Goal: Obtain resource: Download file/media

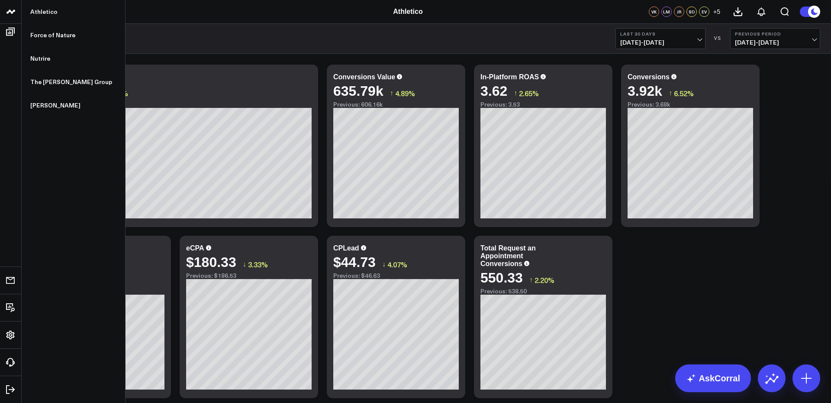
click at [9, 7] on icon at bounding box center [11, 11] width 10 height 10
click at [50, 35] on link "Force of Nature" at bounding box center [73, 34] width 103 height 23
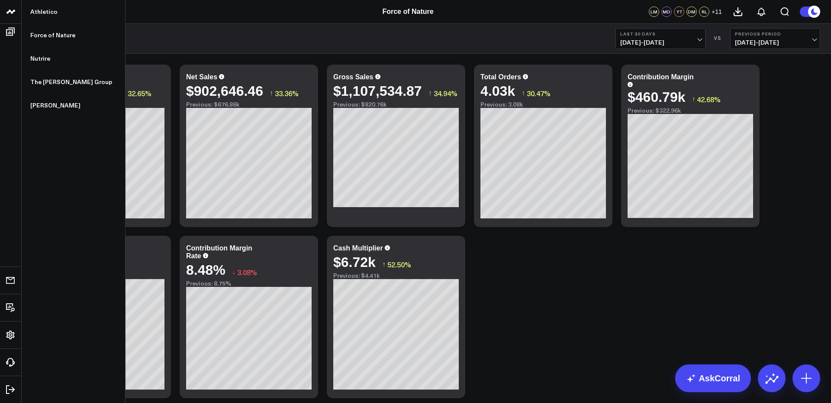
click at [761, 13] on icon at bounding box center [761, 11] width 10 height 10
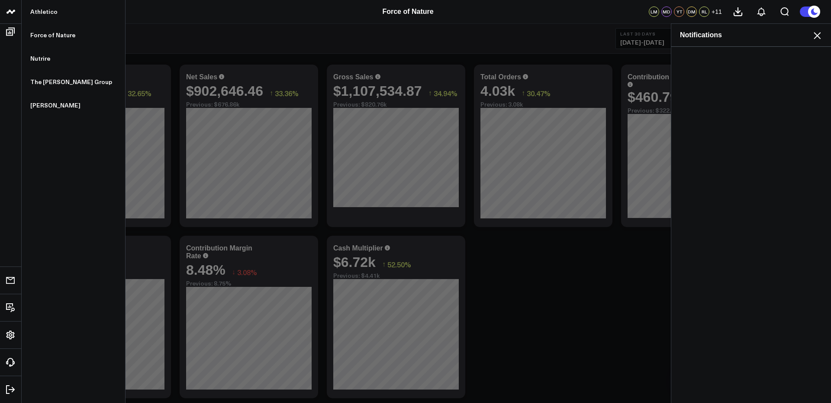
click at [817, 35] on use at bounding box center [817, 35] width 7 height 7
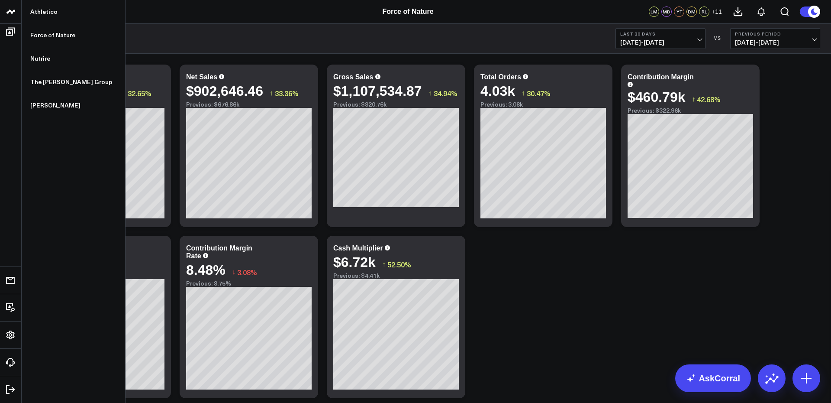
click at [732, 8] on button at bounding box center [737, 11] width 23 height 23
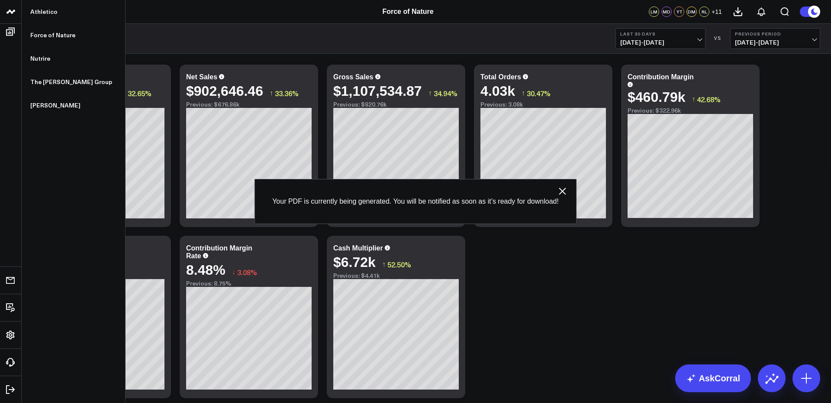
click at [732, 8] on button at bounding box center [737, 11] width 23 height 23
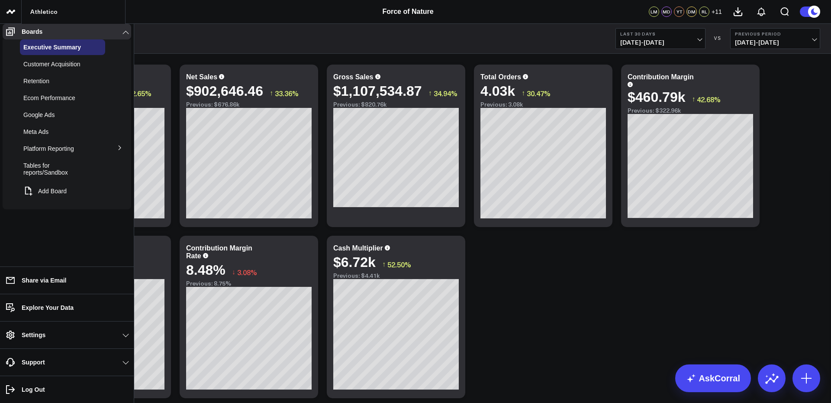
click at [54, 66] on span "Customer Acquisition" at bounding box center [51, 64] width 57 height 7
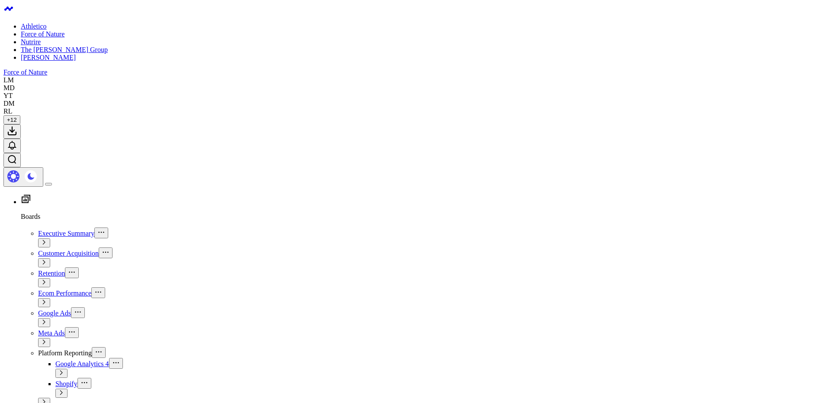
click at [17, 126] on icon at bounding box center [12, 131] width 10 height 10
click at [40, 269] on span "Retention" at bounding box center [51, 272] width 27 height 7
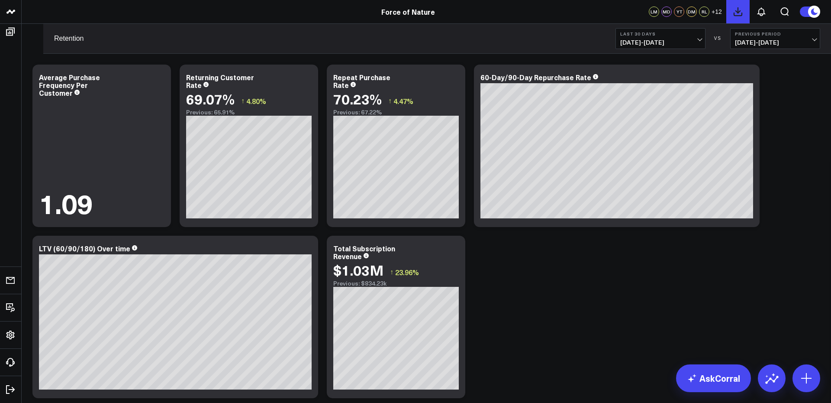
click at [740, 17] on button at bounding box center [737, 11] width 23 height 23
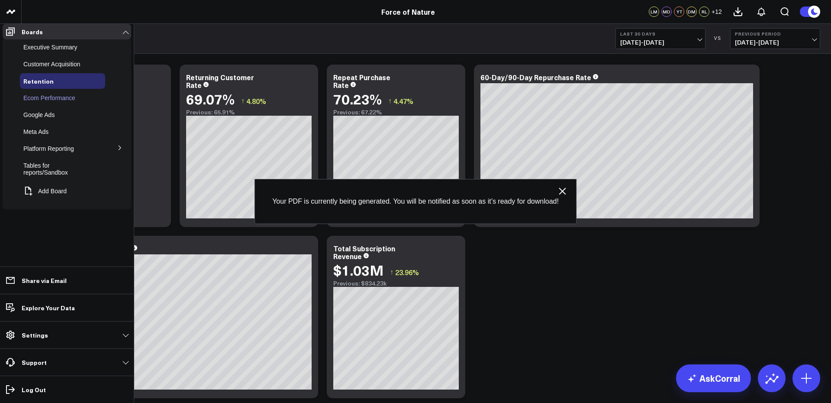
click at [45, 101] on span "Ecom Performance" at bounding box center [49, 97] width 52 height 7
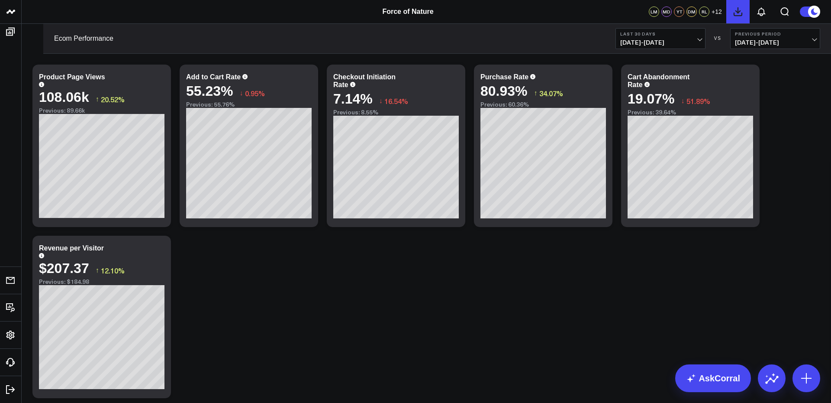
click at [738, 10] on use at bounding box center [738, 12] width 8 height 8
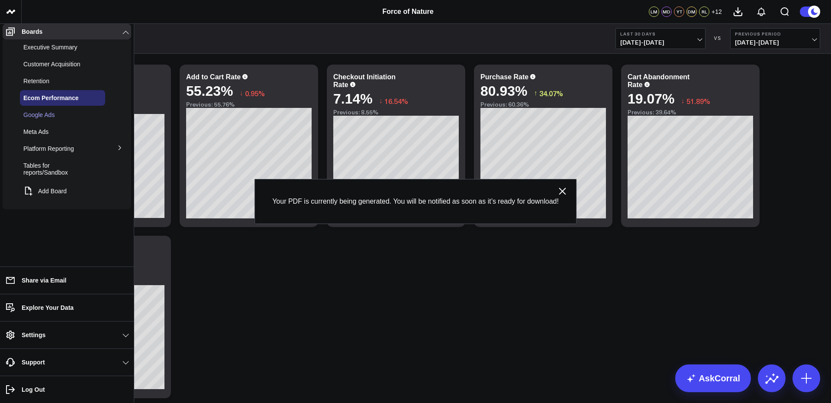
click at [52, 117] on span "Google Ads" at bounding box center [38, 114] width 31 height 7
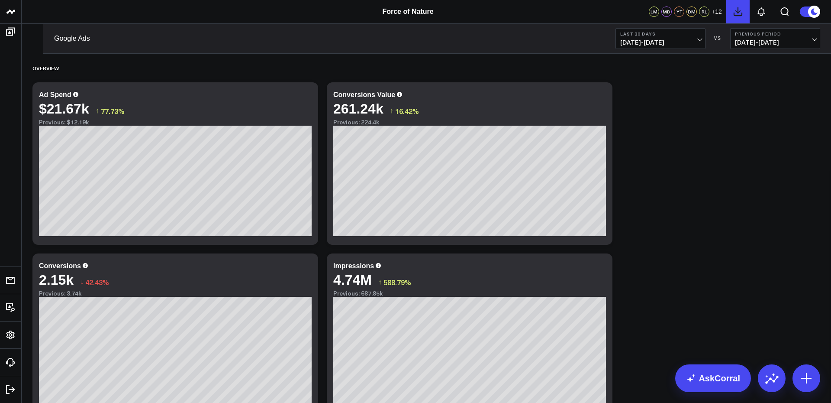
click at [736, 13] on icon at bounding box center [738, 11] width 10 height 10
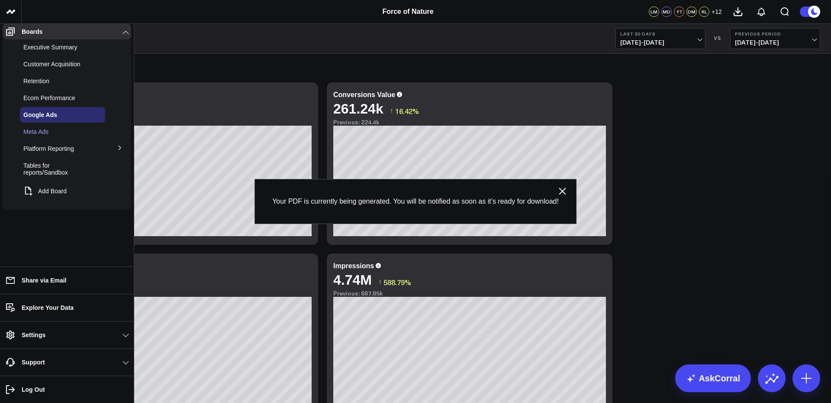
click at [41, 135] on span "Meta Ads" at bounding box center [35, 131] width 25 height 7
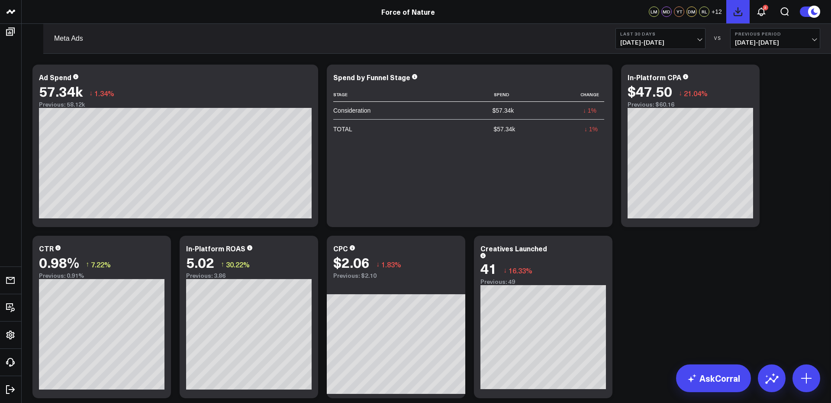
click at [740, 13] on icon at bounding box center [738, 11] width 10 height 10
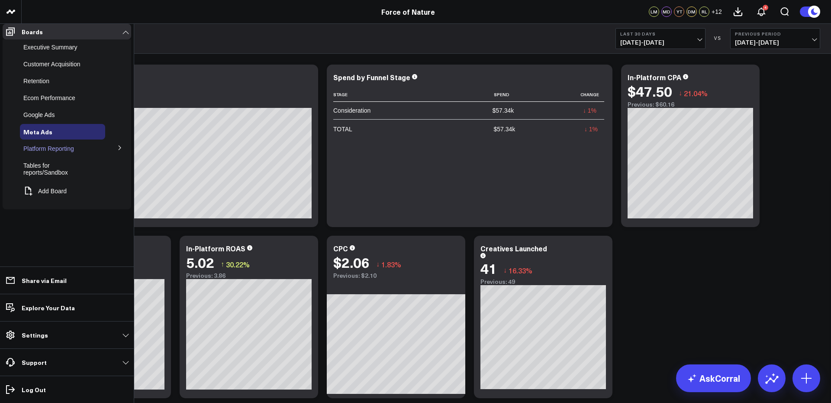
click at [66, 152] on span "Platform Reporting" at bounding box center [48, 148] width 51 height 7
click at [119, 150] on icon at bounding box center [119, 147] width 5 height 5
click at [58, 167] on span "Google Analytics 4" at bounding box center [54, 164] width 50 height 7
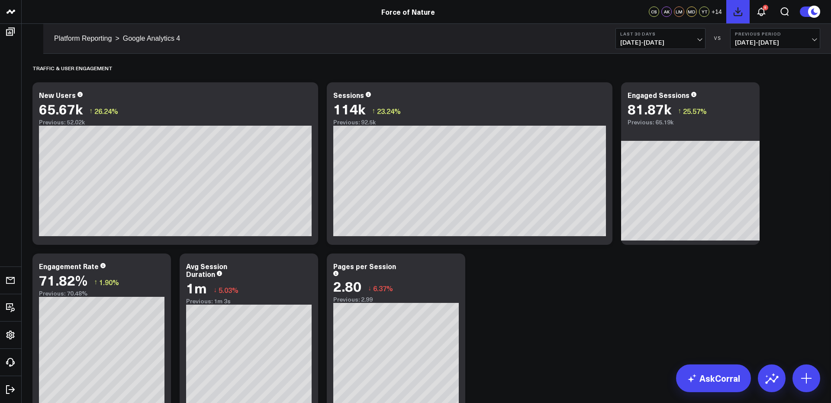
click at [736, 13] on icon at bounding box center [738, 11] width 10 height 10
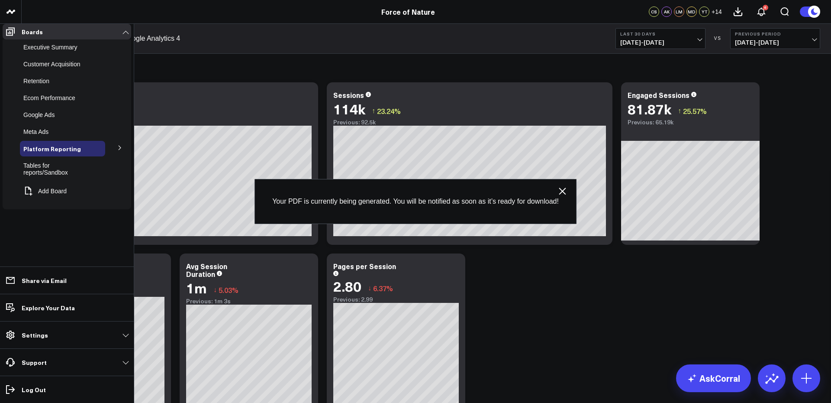
click at [0, 0] on div "Shopify" at bounding box center [0, 0] width 0 height 0
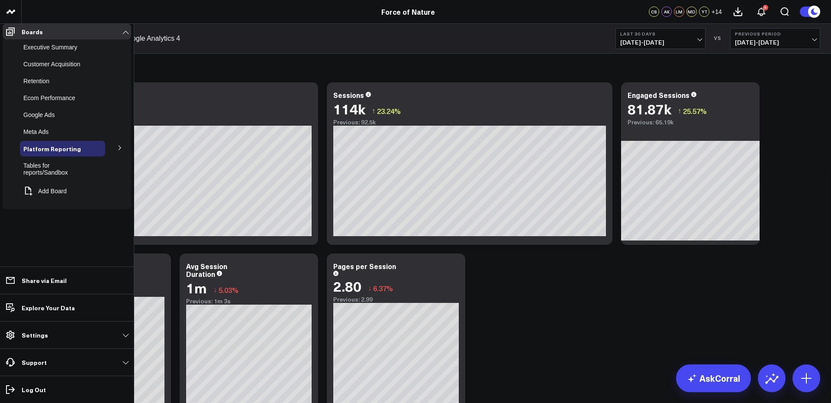
click at [0, 0] on span "Shopify" at bounding box center [0, 0] width 0 height 0
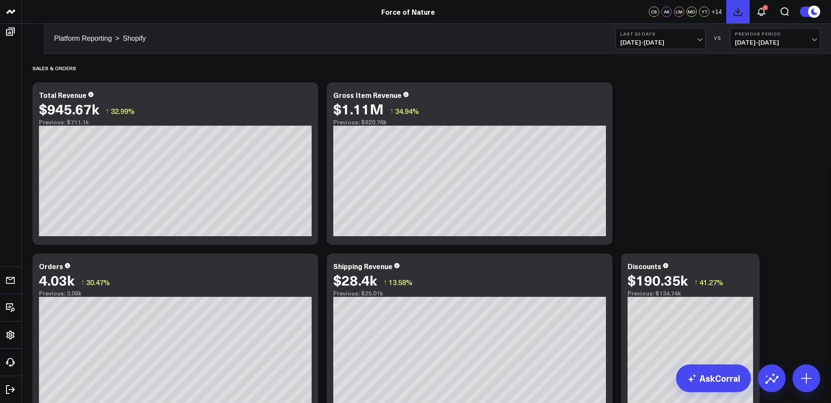
click at [737, 13] on use at bounding box center [738, 12] width 8 height 8
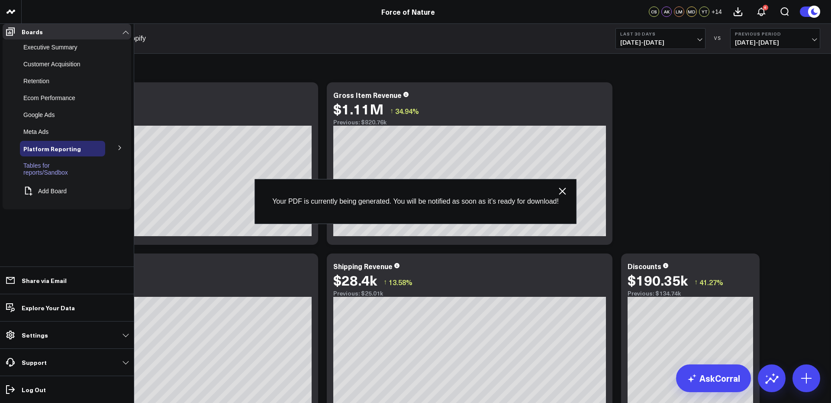
click at [68, 176] on span "Tables for reports/Sandbox" at bounding box center [45, 169] width 45 height 14
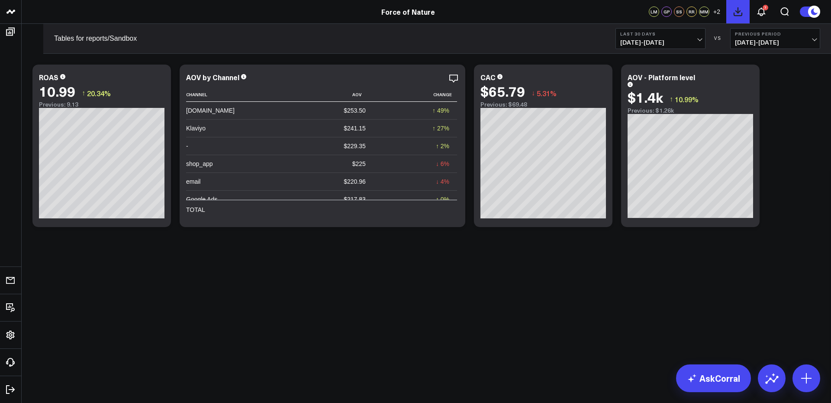
click at [741, 14] on icon at bounding box center [738, 11] width 10 height 10
click at [767, 12] on button "7" at bounding box center [761, 11] width 23 height 23
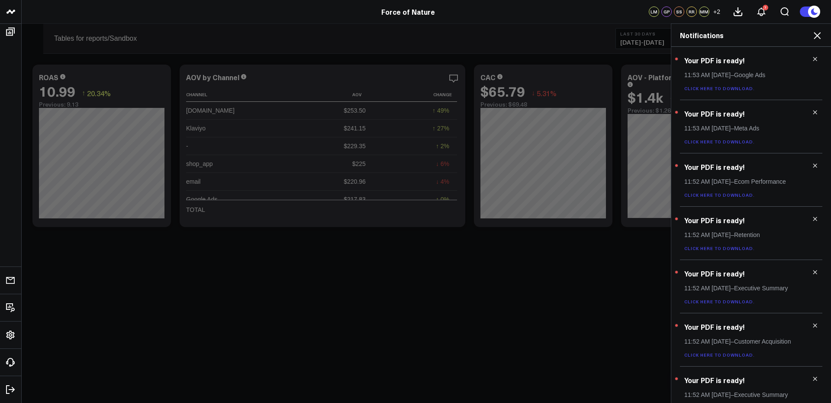
scroll to position [17, 0]
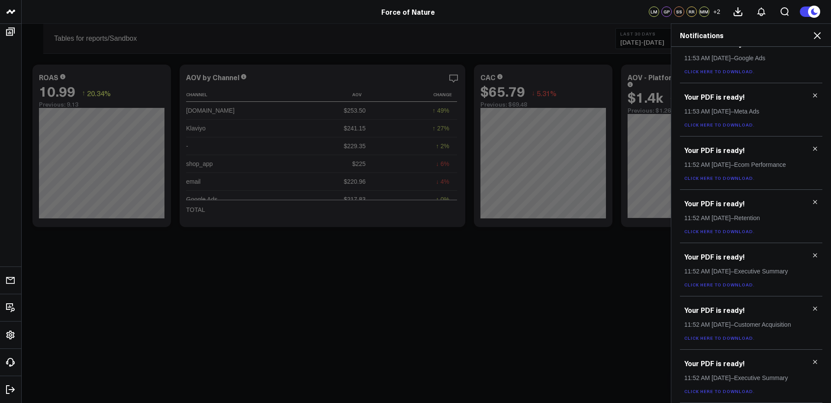
click at [730, 390] on link "Click here to download." at bounding box center [719, 391] width 71 height 6
click at [813, 360] on use at bounding box center [815, 362] width 4 height 4
click at [723, 388] on link "Click here to download." at bounding box center [719, 391] width 71 height 6
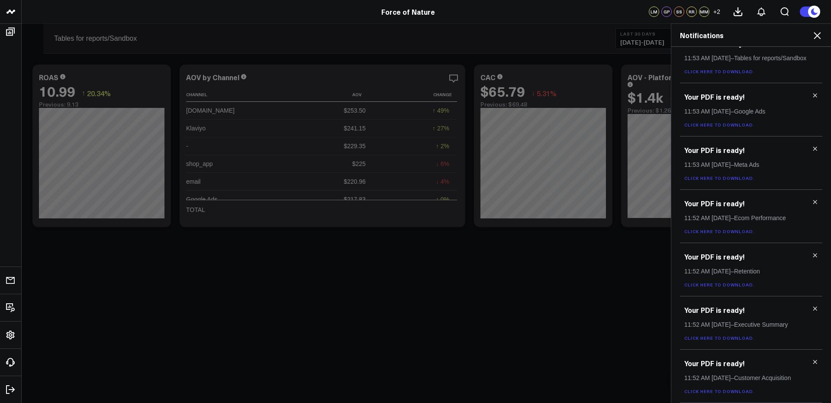
click at [811, 364] on h3 "Your PDF is ready!" at bounding box center [751, 363] width 134 height 10
click at [812, 363] on icon at bounding box center [815, 361] width 6 height 6
click at [813, 361] on icon at bounding box center [815, 361] width 6 height 6
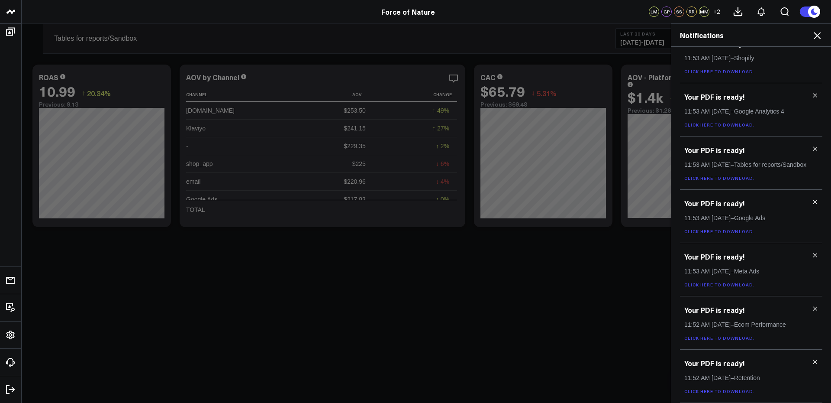
click at [740, 391] on link "Click here to download." at bounding box center [719, 391] width 71 height 6
click at [812, 361] on icon at bounding box center [815, 361] width 6 height 6
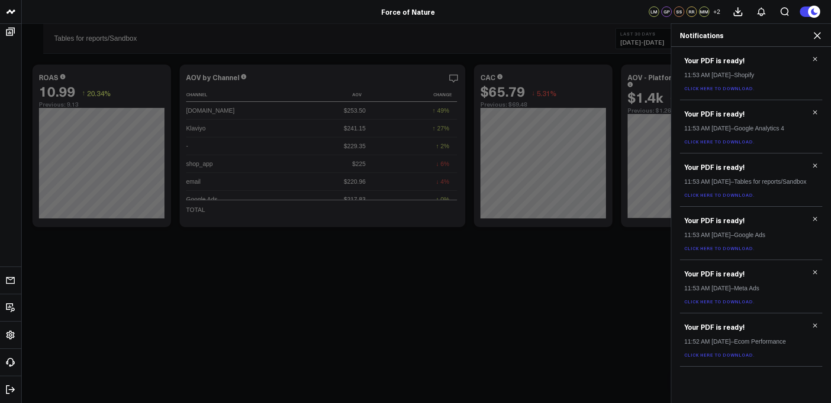
scroll to position [0, 0]
click at [737, 354] on link "Click here to download." at bounding box center [719, 354] width 71 height 6
click at [817, 326] on icon at bounding box center [815, 325] width 6 height 6
click at [722, 301] on link "Click here to download." at bounding box center [719, 301] width 71 height 6
click at [817, 273] on icon at bounding box center [815, 272] width 6 height 6
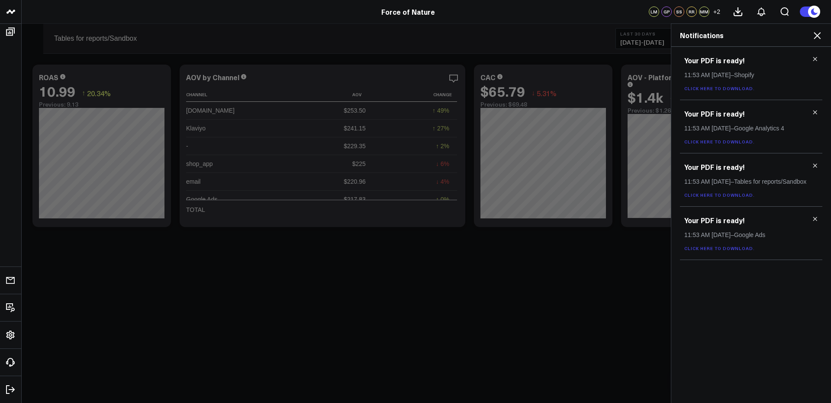
click at [725, 251] on link "Click here to download." at bounding box center [719, 248] width 71 height 6
click at [815, 219] on use at bounding box center [815, 219] width 4 height 4
click at [734, 193] on link "Click here to download." at bounding box center [719, 195] width 71 height 6
click at [715, 140] on link "Click here to download." at bounding box center [719, 141] width 71 height 6
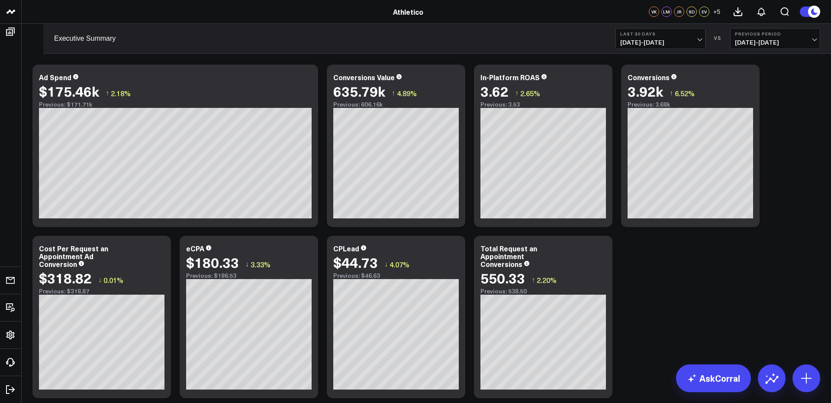
click at [663, 41] on span "[DATE] - [DATE]" at bounding box center [660, 42] width 81 height 7
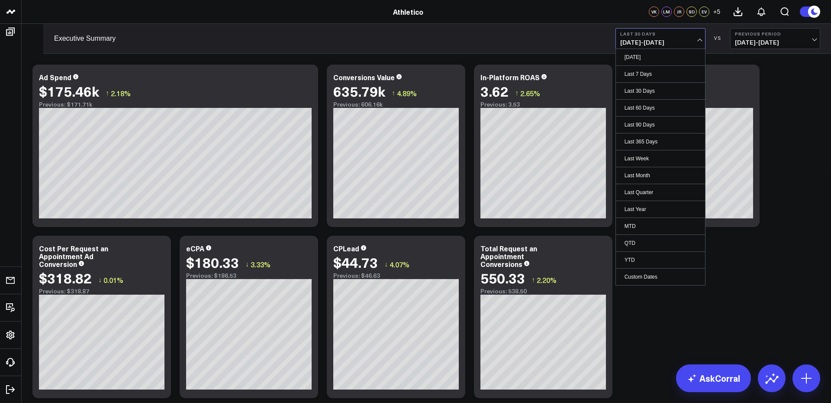
click at [663, 41] on span "[DATE] - [DATE]" at bounding box center [660, 42] width 81 height 7
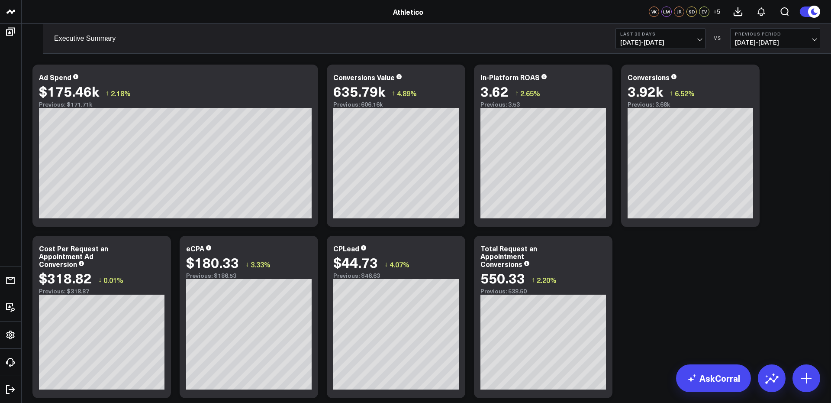
click at [663, 41] on span "[DATE] - [DATE]" at bounding box center [660, 42] width 81 height 7
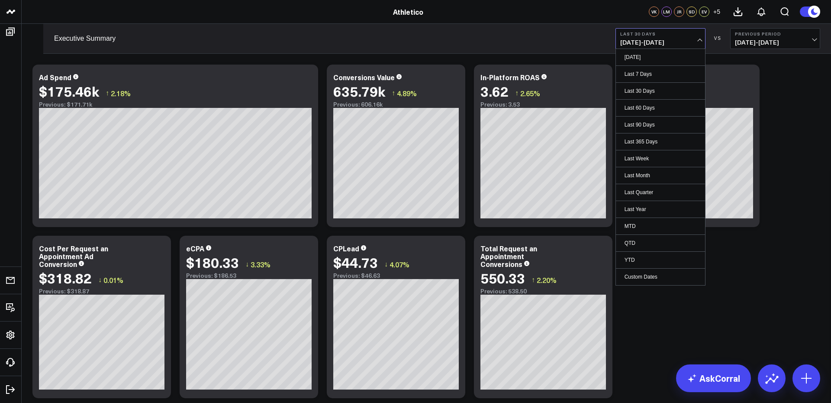
click at [663, 41] on span "[DATE] - [DATE]" at bounding box center [660, 42] width 81 height 7
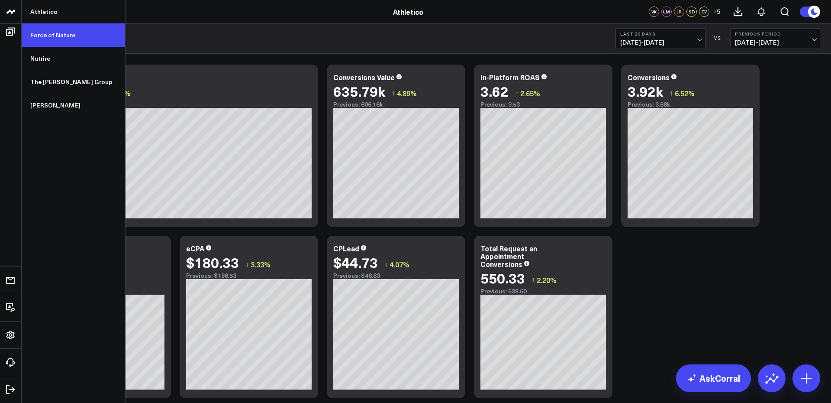
click at [59, 38] on link "Force of Nature" at bounding box center [73, 34] width 103 height 23
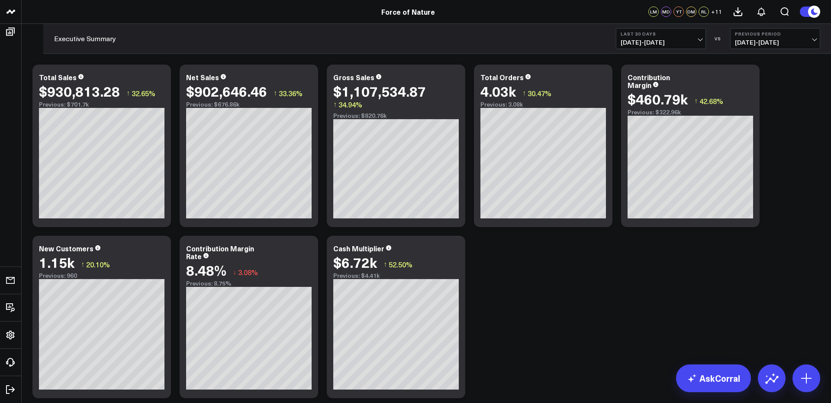
click at [665, 41] on span "[DATE] - [DATE]" at bounding box center [661, 42] width 81 height 7
